Goal: Task Accomplishment & Management: Manage account settings

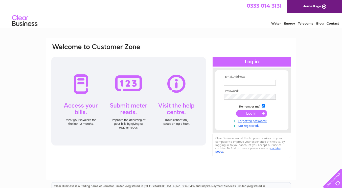
click at [230, 83] on input "text" at bounding box center [250, 83] width 52 height 6
type input "[PERSON_NAME][EMAIL_ADDRESS][DOMAIN_NAME]"
click at [236, 110] on input "submit" at bounding box center [251, 113] width 31 height 7
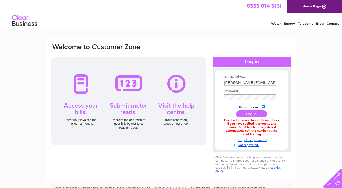
click at [236, 110] on input "submit" at bounding box center [251, 113] width 31 height 7
click at [244, 83] on input "roberto@thefrenchcomte.co.uk" at bounding box center [250, 83] width 53 height 6
click at [259, 140] on link "Forgotten password?" at bounding box center [252, 139] width 57 height 5
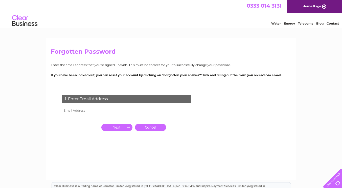
click at [110, 110] on input "text" at bounding box center [126, 111] width 52 height 6
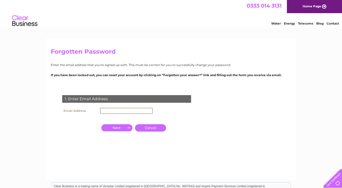
paste input "[PERSON_NAME][EMAIL_ADDRESS][DOMAIN_NAME]"
type input "roberto@thefrenchcomte.co.uk"
click at [124, 128] on input "button" at bounding box center [116, 127] width 31 height 7
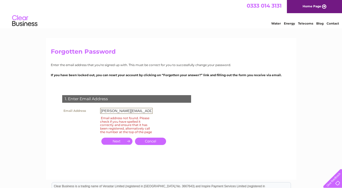
drag, startPoint x: 113, startPoint y: 111, endPoint x: 100, endPoint y: 111, distance: 13.2
click at [100, 111] on td "roberto@thefrenchcomte.co.uk" at bounding box center [126, 110] width 55 height 9
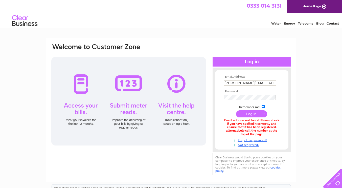
drag, startPoint x: 237, startPoint y: 82, endPoint x: 218, endPoint y: 81, distance: 18.7
click at [218, 81] on form "Email Address: roberto@thefrenchcomte.co.uk Password:" at bounding box center [251, 111] width 73 height 72
type input "florent@thefrenchcomte.co.uk"
click at [236, 110] on input "submit" at bounding box center [251, 113] width 31 height 7
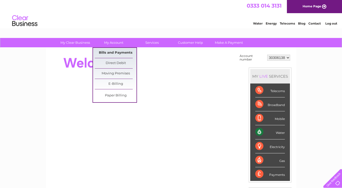
click at [114, 52] on link "Bills and Payments" at bounding box center [116, 53] width 42 height 10
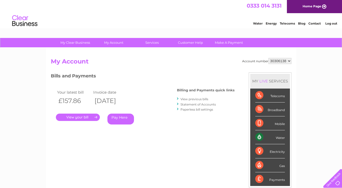
click at [81, 118] on link "." at bounding box center [78, 117] width 44 height 7
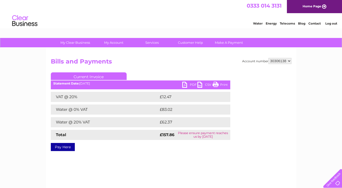
click at [186, 84] on link "PDF" at bounding box center [189, 85] width 15 height 7
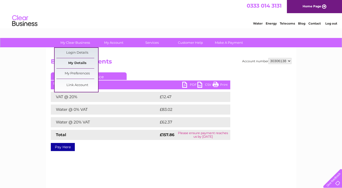
click at [75, 63] on link "My Details" at bounding box center [77, 63] width 42 height 10
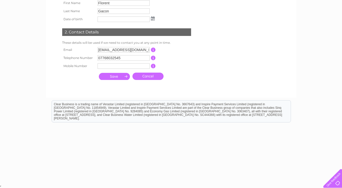
scroll to position [45, 0]
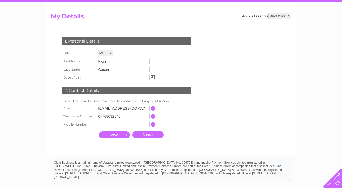
click at [105, 124] on input "text" at bounding box center [124, 125] width 52 height 6
type input "07400239913"
click at [113, 136] on input "submit" at bounding box center [114, 134] width 31 height 7
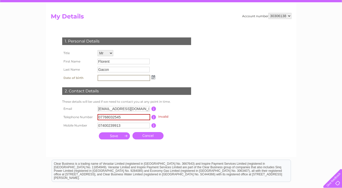
click at [124, 117] on input "07768032545" at bounding box center [124, 117] width 53 height 6
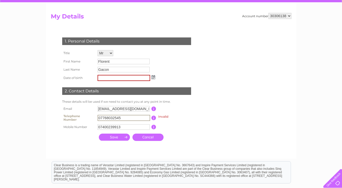
click at [124, 117] on input "07768032545" at bounding box center [124, 118] width 53 height 6
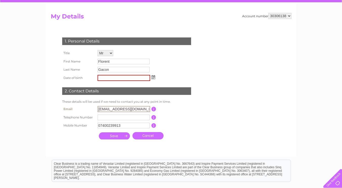
drag, startPoint x: 108, startPoint y: 108, endPoint x: 87, endPoint y: 110, distance: 21.6
click at [87, 111] on tr "Email [EMAIL_ADDRESS][DOMAIN_NAME] This should be a valid email address" at bounding box center [129, 109] width 136 height 9
drag, startPoint x: 109, startPoint y: 108, endPoint x: 91, endPoint y: 109, distance: 18.3
click at [90, 110] on tr "Email florent@thefrenchcomte.co.uk This should be a valid email address" at bounding box center [129, 109] width 136 height 9
type input "roberto@thefrenchcomte.co.uk"
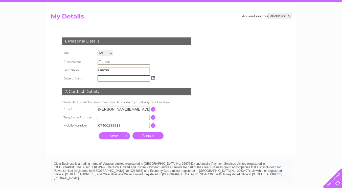
drag, startPoint x: 111, startPoint y: 61, endPoint x: 94, endPoint y: 62, distance: 16.7
click at [94, 62] on tr "First Name Florent" at bounding box center [109, 61] width 96 height 9
click at [108, 62] on input "Florent" at bounding box center [124, 62] width 53 height 6
click at [112, 69] on input "Gacon" at bounding box center [124, 70] width 52 height 6
click at [112, 68] on input "Gacon" at bounding box center [124, 70] width 53 height 6
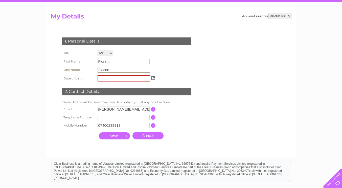
click at [113, 69] on input "Gacon" at bounding box center [124, 70] width 53 height 6
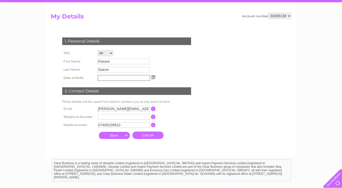
click at [114, 77] on input "text" at bounding box center [124, 78] width 53 height 6
click at [114, 65] on td "Florent" at bounding box center [126, 61] width 60 height 8
click at [115, 70] on input "Gacon" at bounding box center [124, 70] width 52 height 6
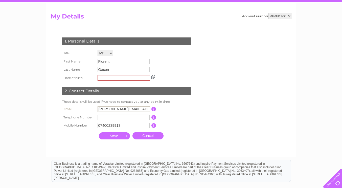
click at [115, 107] on input "roberto@thefrenchcomte.co.uk" at bounding box center [124, 109] width 53 height 6
click at [156, 138] on link "Cancel" at bounding box center [148, 135] width 31 height 7
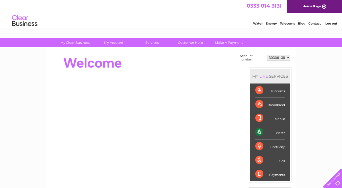
click at [289, 57] on select "30306138" at bounding box center [278, 58] width 23 height 6
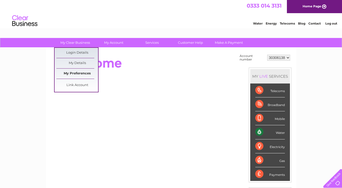
click at [80, 73] on link "My Preferences" at bounding box center [77, 74] width 42 height 10
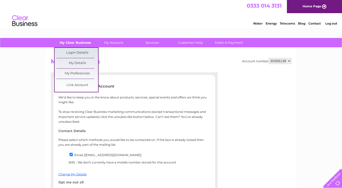
click at [77, 44] on link "My Clear Business" at bounding box center [75, 42] width 42 height 9
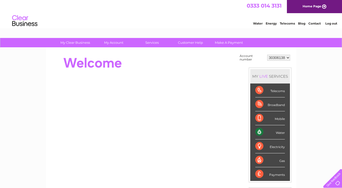
click at [113, 45] on link "My Account" at bounding box center [114, 42] width 42 height 9
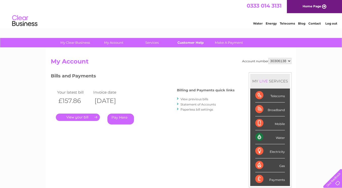
click at [192, 44] on link "Customer Help" at bounding box center [191, 42] width 42 height 9
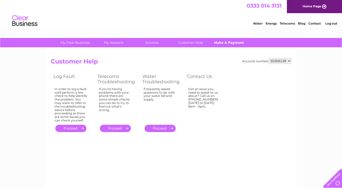
click at [222, 43] on link "Make A Payment" at bounding box center [229, 42] width 42 height 9
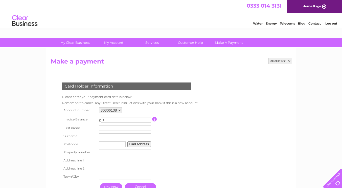
click at [317, 23] on link "Contact" at bounding box center [315, 24] width 12 height 4
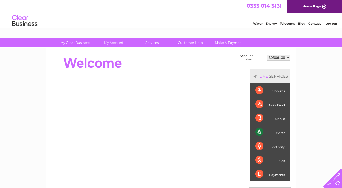
click at [260, 130] on div "Water" at bounding box center [270, 132] width 30 height 14
click at [281, 132] on div "Water" at bounding box center [270, 132] width 30 height 14
click at [285, 133] on div "Water" at bounding box center [270, 132] width 30 height 14
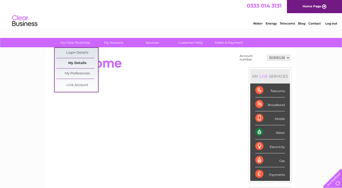
click at [77, 64] on link "My Details" at bounding box center [77, 63] width 42 height 10
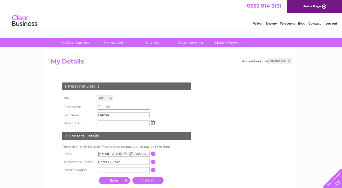
click at [109, 106] on input "Florent" at bounding box center [124, 107] width 53 height 6
click at [193, 101] on div "1. Personal Details Title Mr Mrs Ms Miss Dr Rev Prof Other First Name Florent L…" at bounding box center [128, 131] width 154 height 109
